Goal: Transaction & Acquisition: Purchase product/service

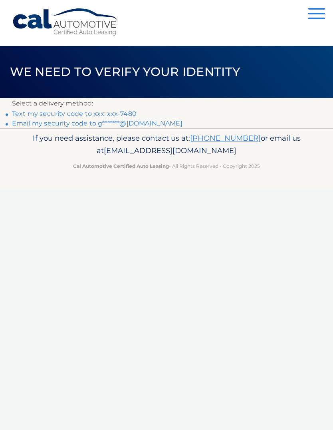
click at [99, 117] on link "Text my security code to xxx-xxx-7480" at bounding box center [74, 114] width 125 height 8
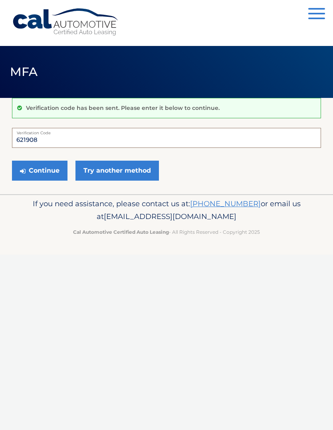
type input "621908"
click at [50, 169] on button "Continue" at bounding box center [40, 171] width 56 height 20
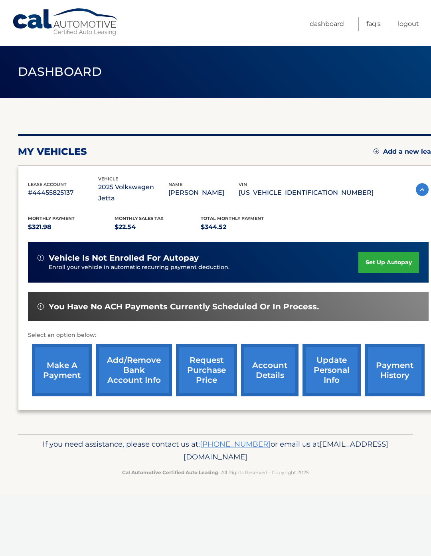
click at [65, 351] on link "make a payment" at bounding box center [62, 370] width 60 height 52
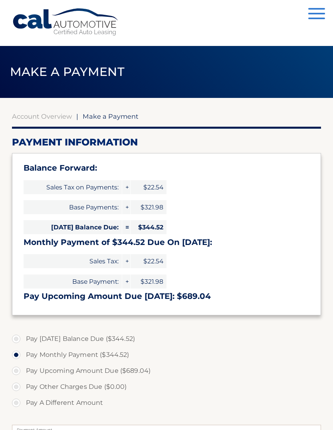
select select "NDZjNjdhYWMtNTYzMy00NzY2LTk4OTQtYzRiMmEyOThlNmNm"
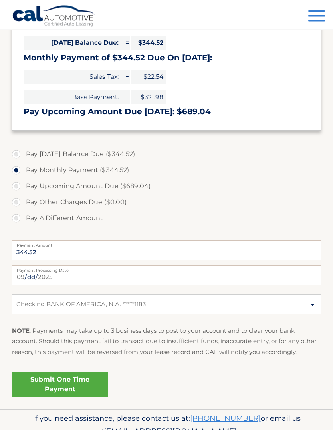
scroll to position [194, 0]
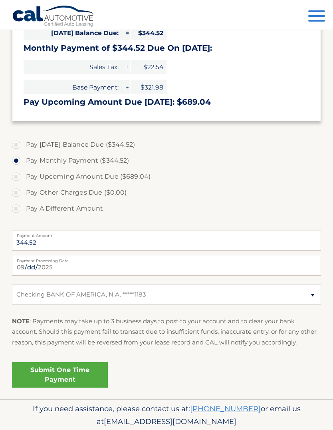
click at [77, 372] on link "Submit One Time Payment" at bounding box center [60, 375] width 96 height 26
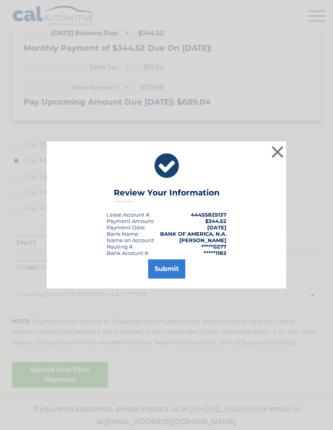
click at [176, 278] on button "Submit" at bounding box center [166, 268] width 37 height 19
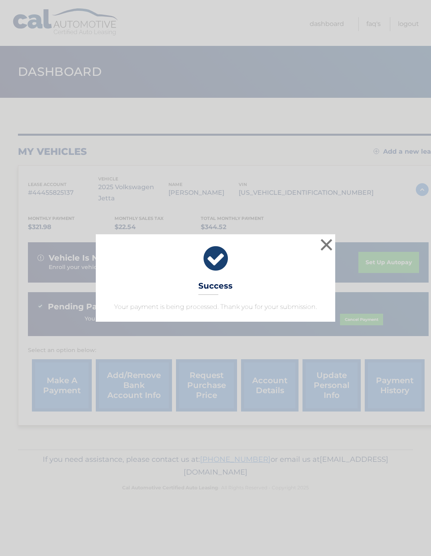
click at [327, 244] on button "×" at bounding box center [327, 245] width 16 height 16
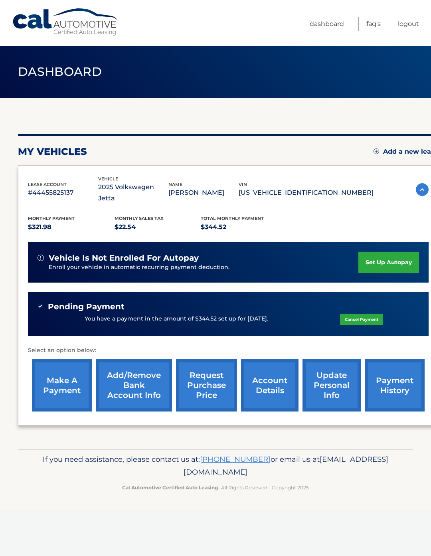
click at [412, 25] on link "Logout" at bounding box center [408, 24] width 21 height 14
